Goal: Find specific page/section: Find specific page/section

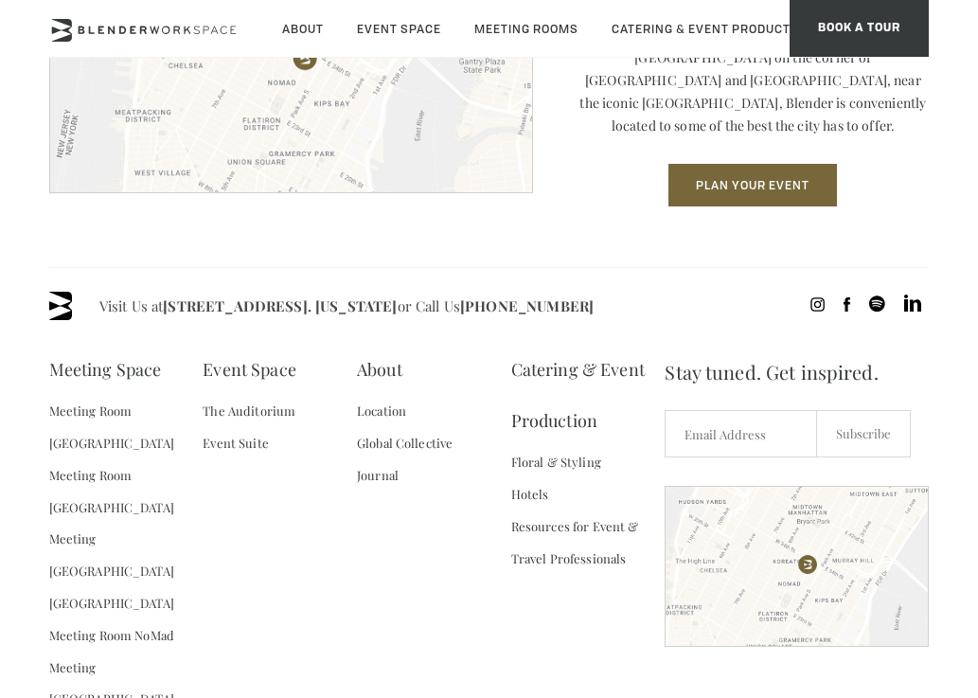
scroll to position [2538, 0]
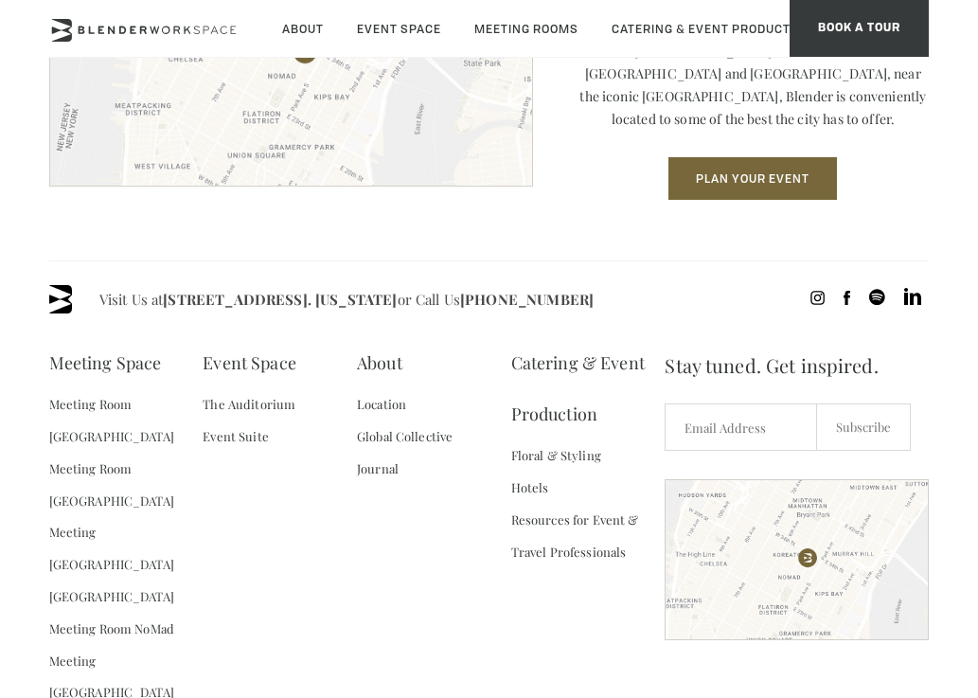
click at [82, 239] on section "Location [GEOGRAPHIC_DATA] Located on [GEOGRAPHIC_DATA] in the heart of [GEOGRA…" at bounding box center [489, 83] width 978 height 353
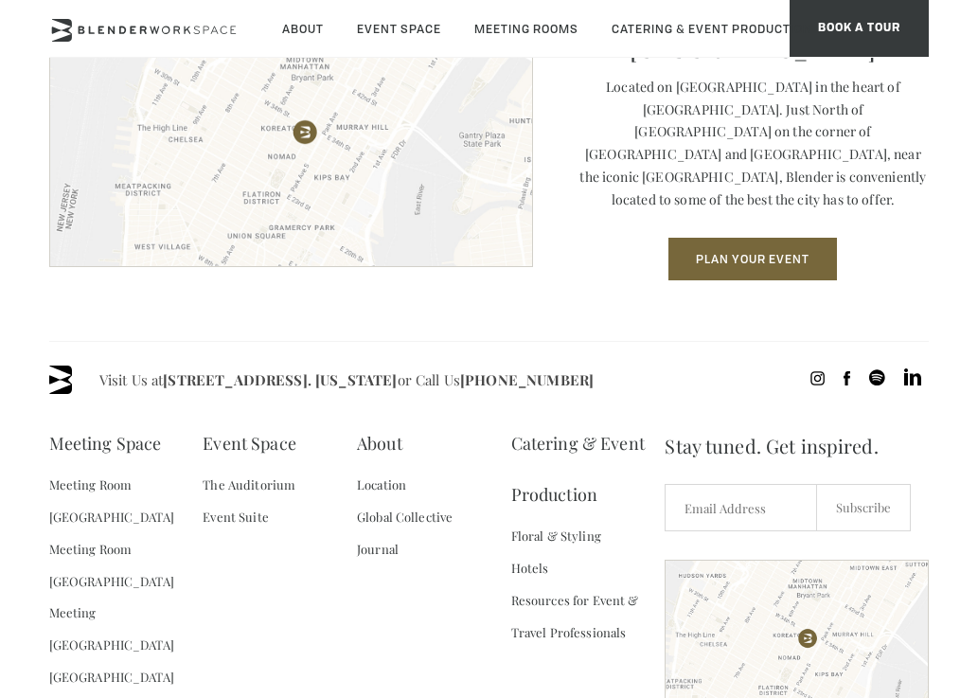
scroll to position [2449, 0]
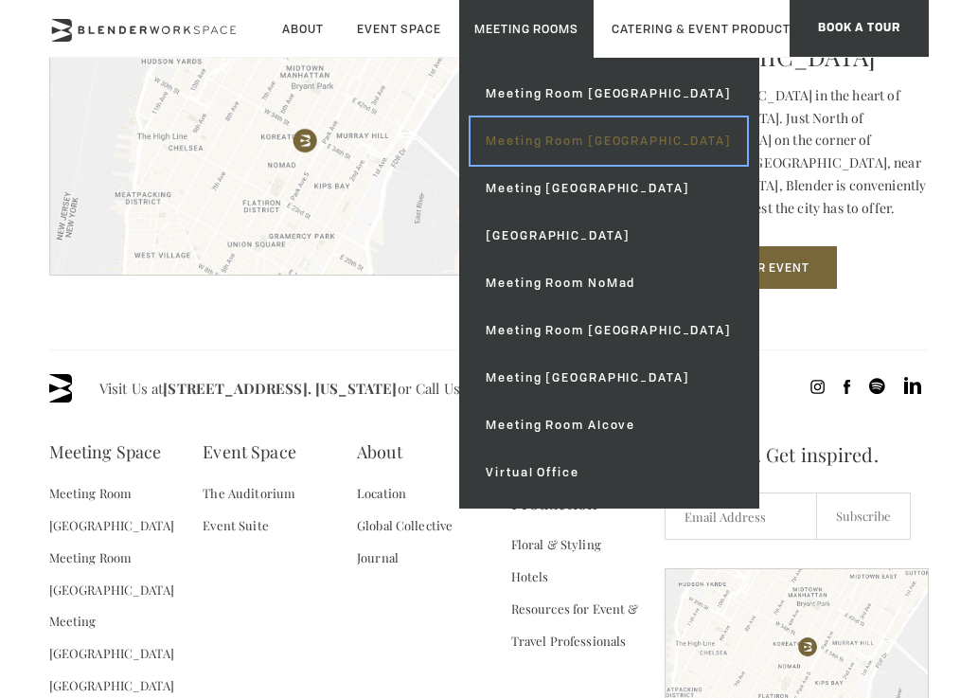
click at [526, 138] on link "Meeting Room [GEOGRAPHIC_DATA]" at bounding box center [609, 140] width 276 height 47
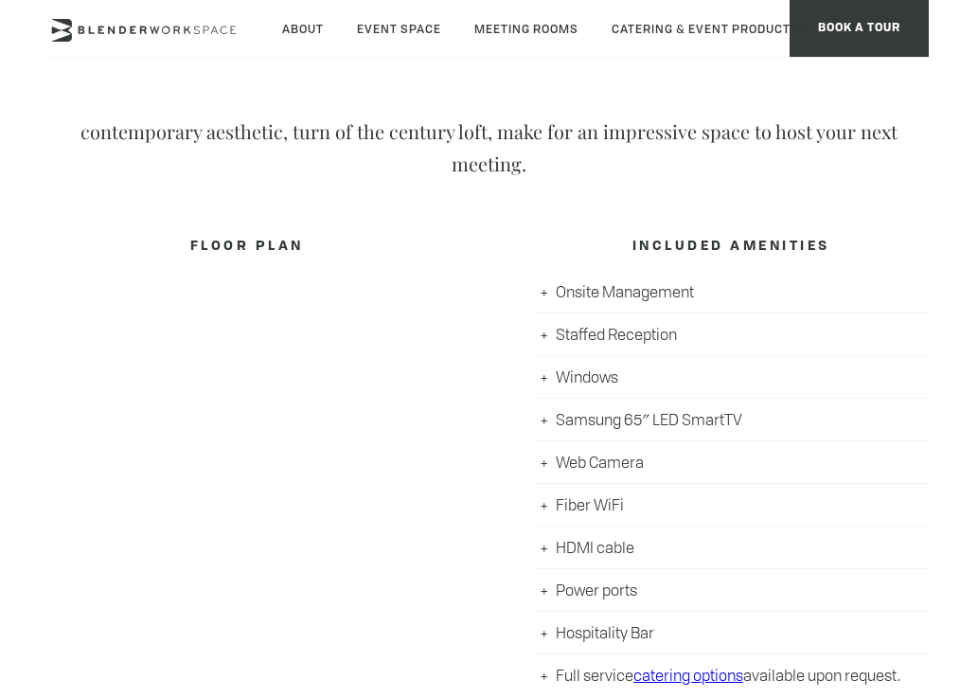
scroll to position [746, 0]
